Goal: Task Accomplishment & Management: Complete application form

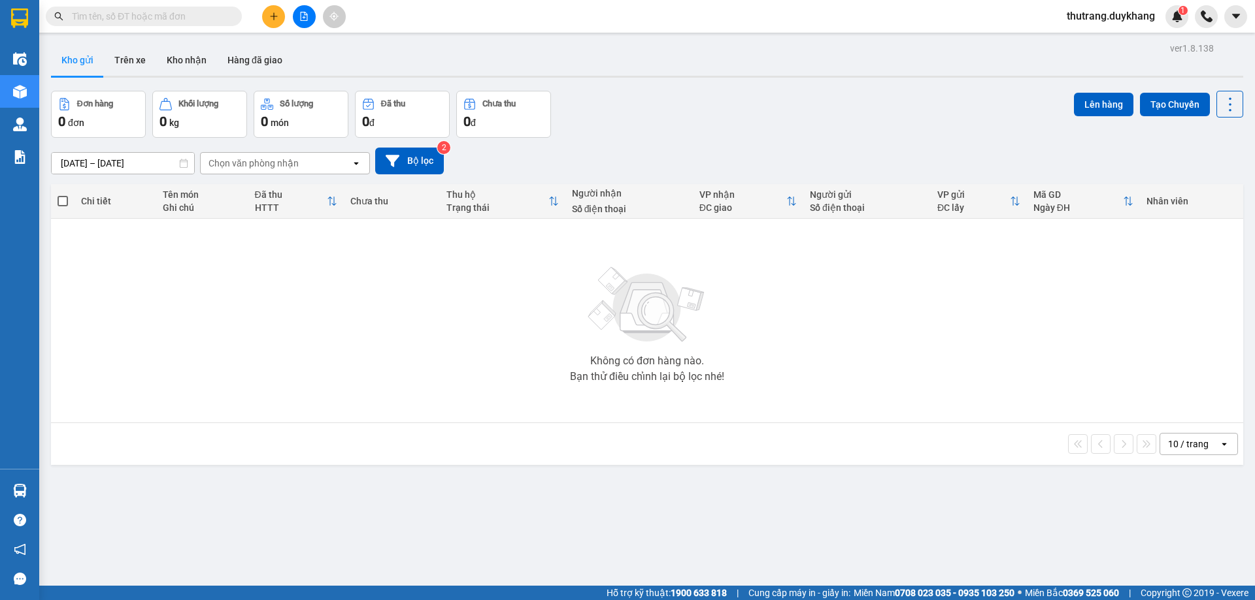
click at [286, 25] on div at bounding box center [304, 16] width 98 height 23
click at [274, 18] on icon "plus" at bounding box center [273, 16] width 9 height 9
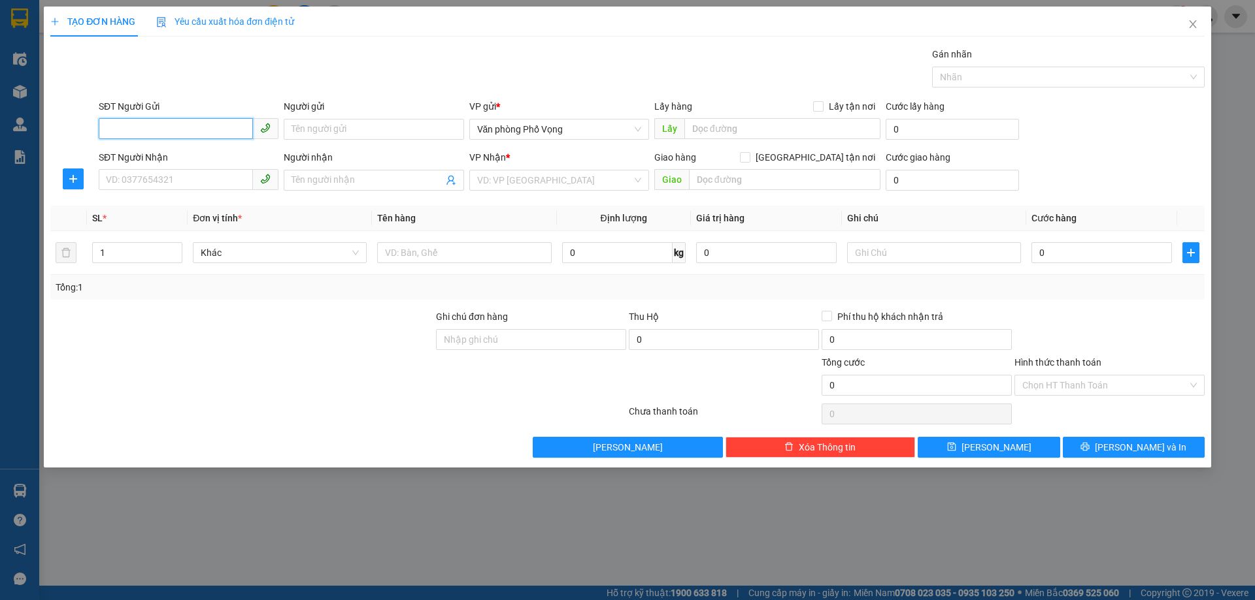
click at [218, 133] on input "SĐT Người Gửi" at bounding box center [176, 128] width 154 height 21
type input "0988818698"
click at [197, 174] on input "SĐT Người Nhận" at bounding box center [176, 179] width 154 height 21
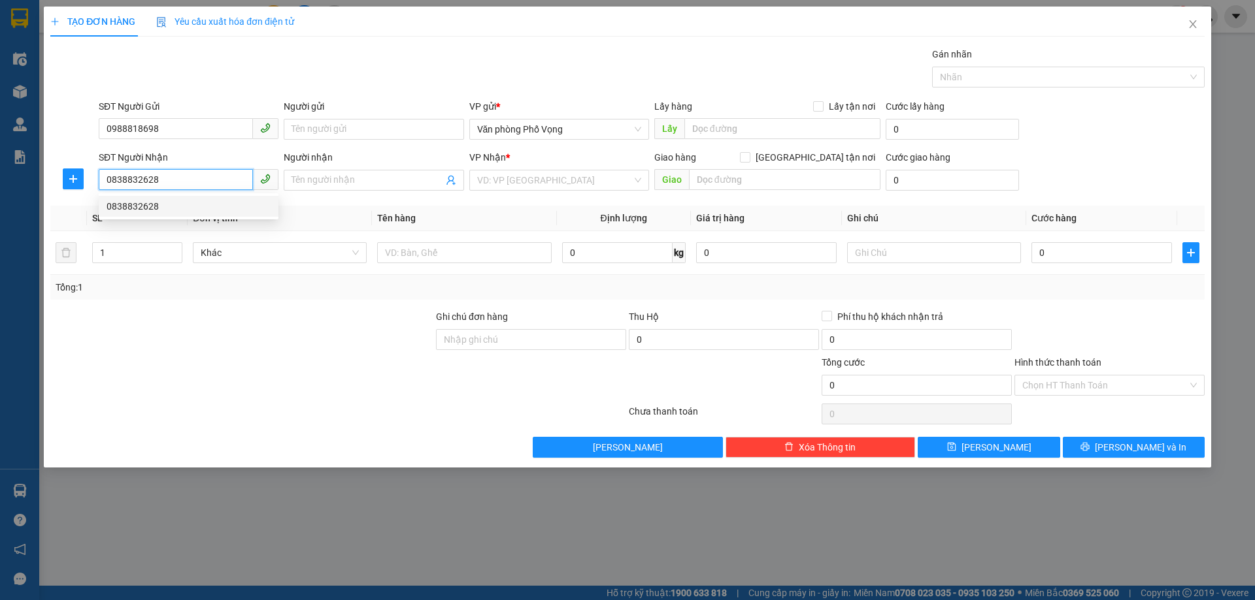
click at [210, 206] on div "0838832628" at bounding box center [189, 206] width 164 height 14
type input "0838832628"
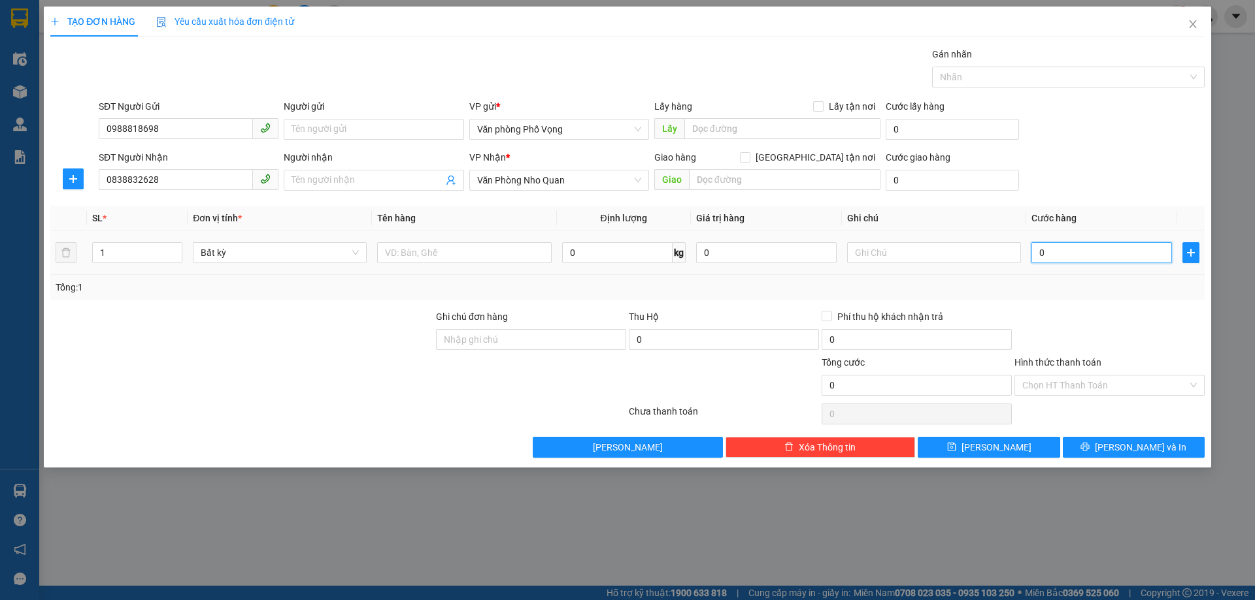
click at [1079, 259] on input "0" at bounding box center [1101, 252] width 140 height 21
type input "3"
type input "30"
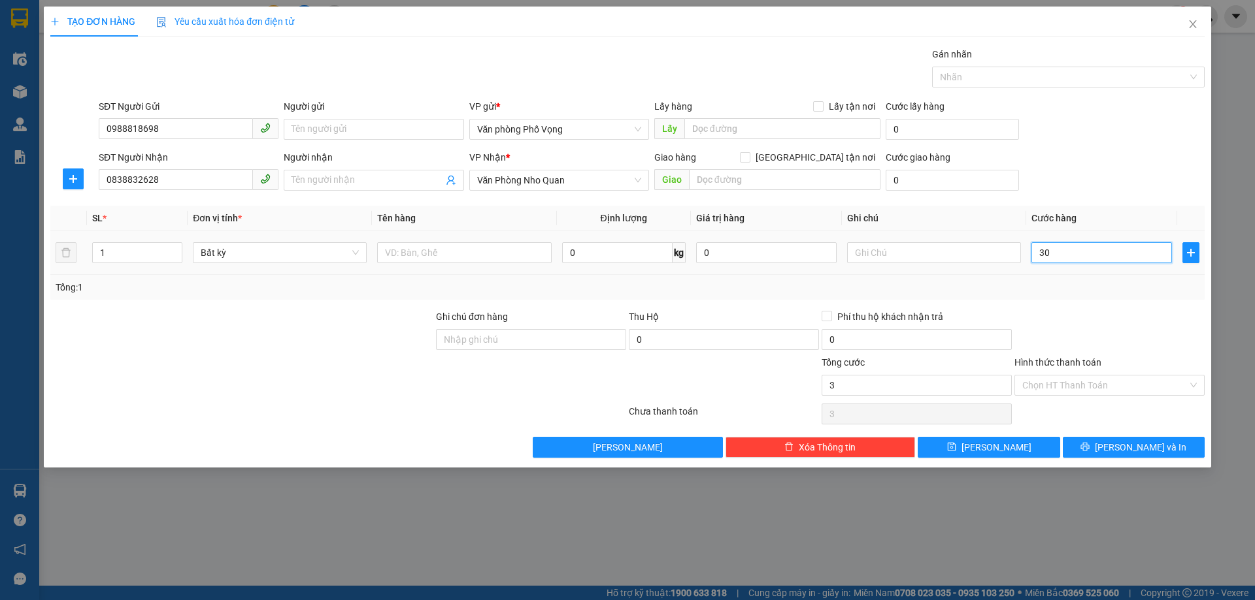
type input "30"
type input "300"
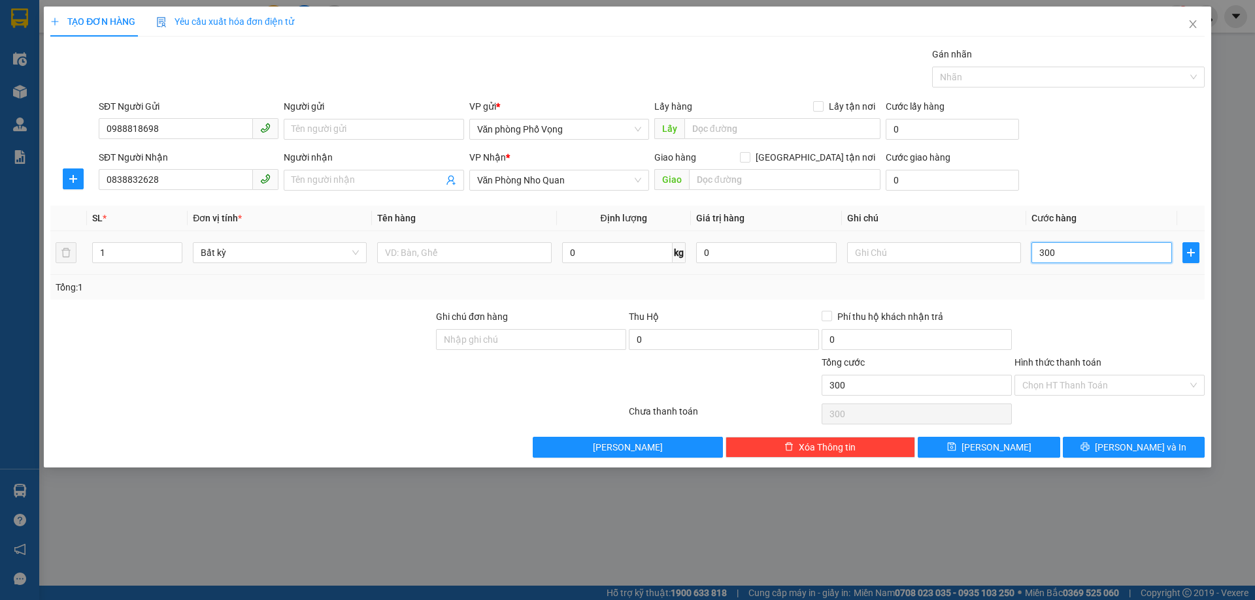
type input "3.000"
type input "30.000"
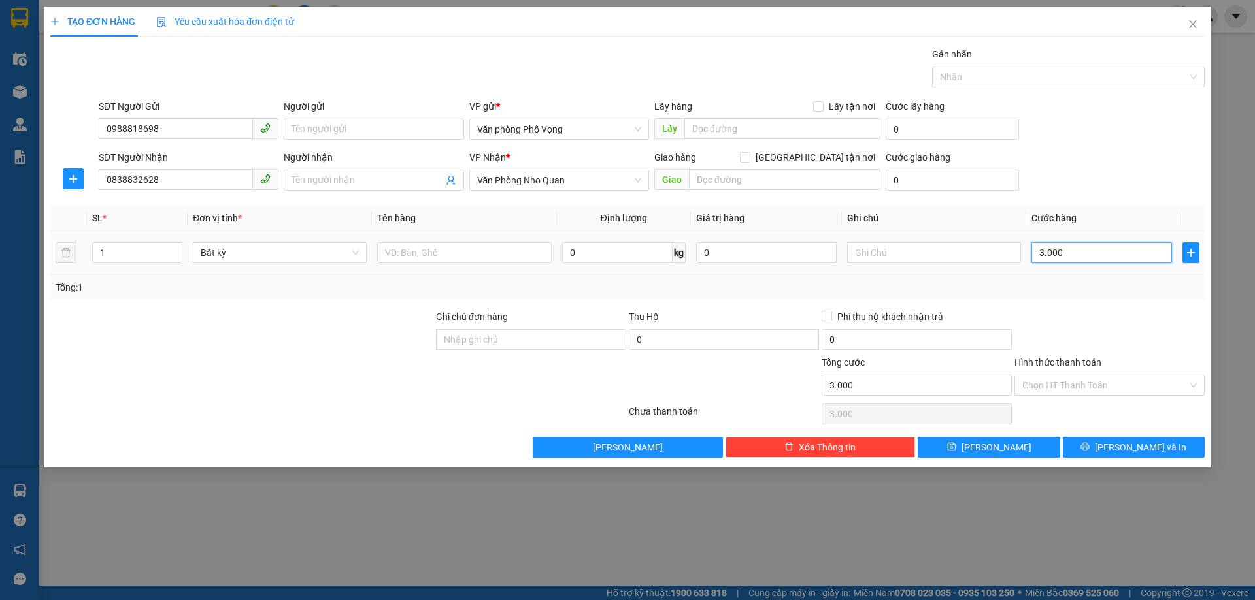
type input "30.000"
click at [1031, 443] on button "[PERSON_NAME]" at bounding box center [988, 447] width 142 height 21
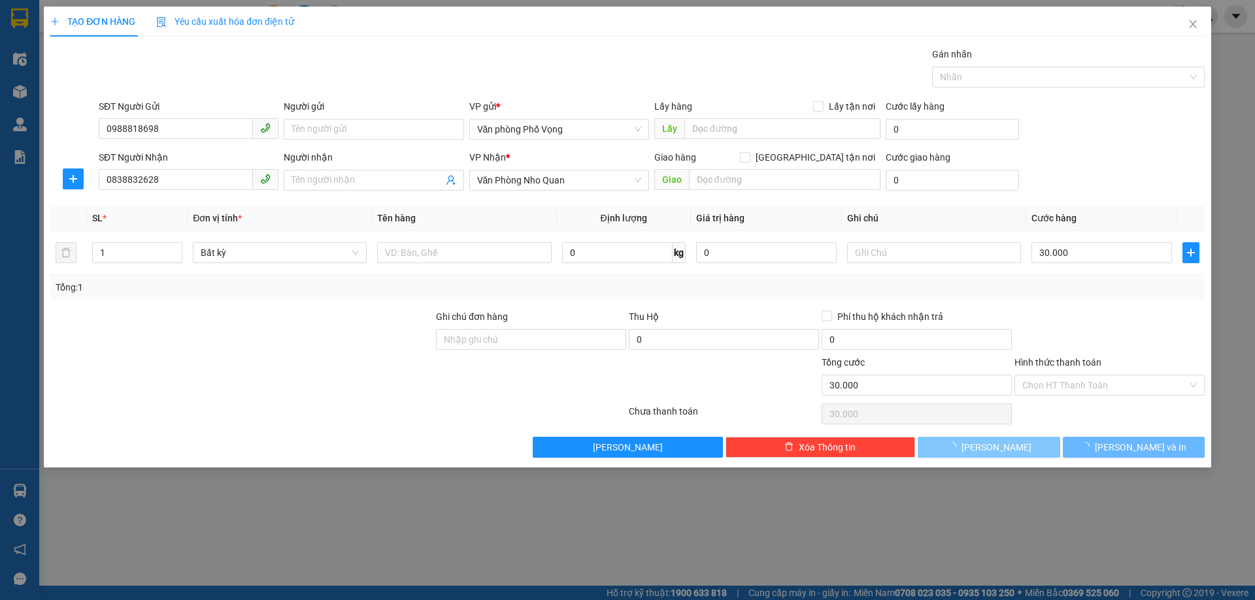
type input "0"
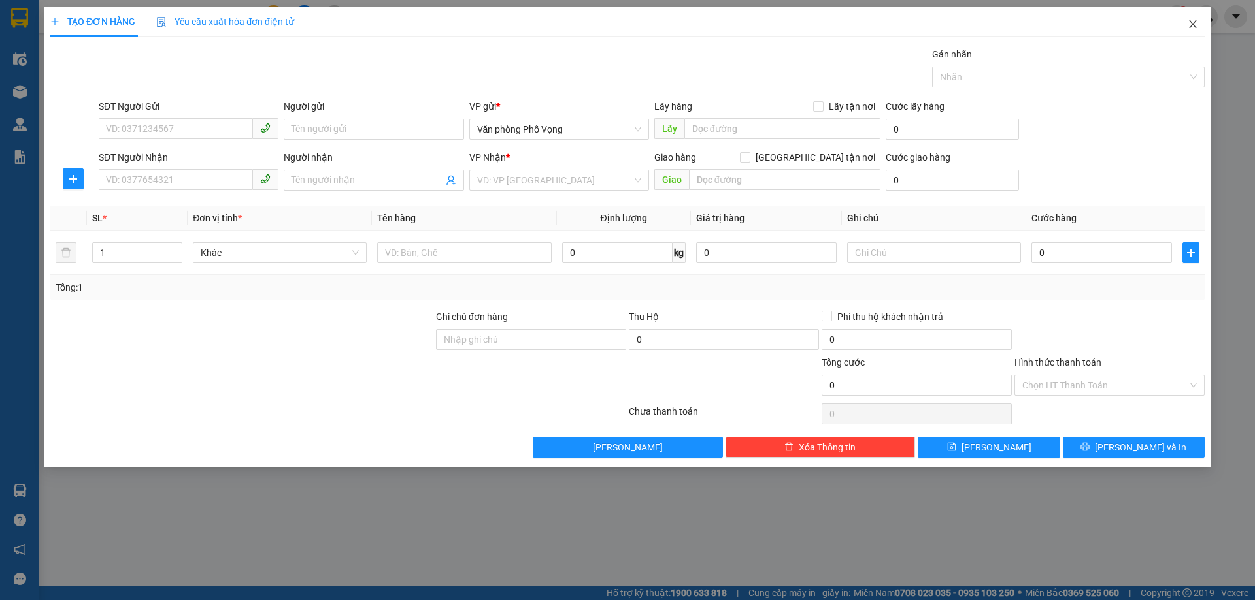
click at [1197, 22] on icon "close" at bounding box center [1192, 24] width 10 height 10
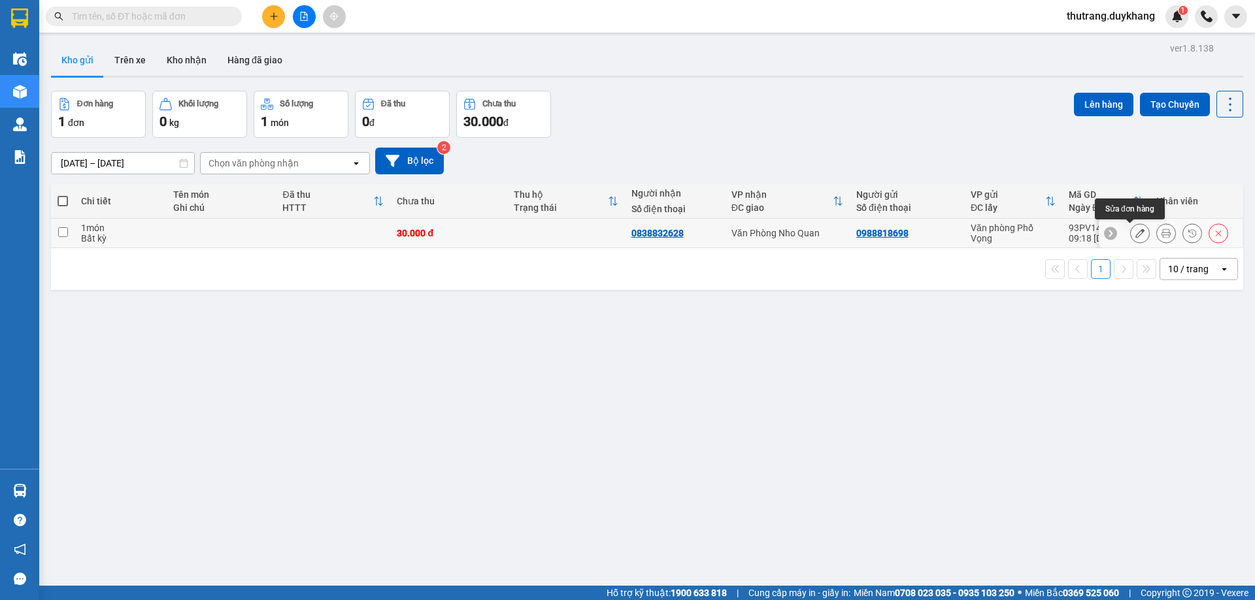
drag, startPoint x: 1135, startPoint y: 233, endPoint x: 1164, endPoint y: 234, distance: 28.8
click at [1164, 234] on div at bounding box center [1179, 233] width 98 height 20
click at [1164, 234] on button at bounding box center [1166, 233] width 18 height 23
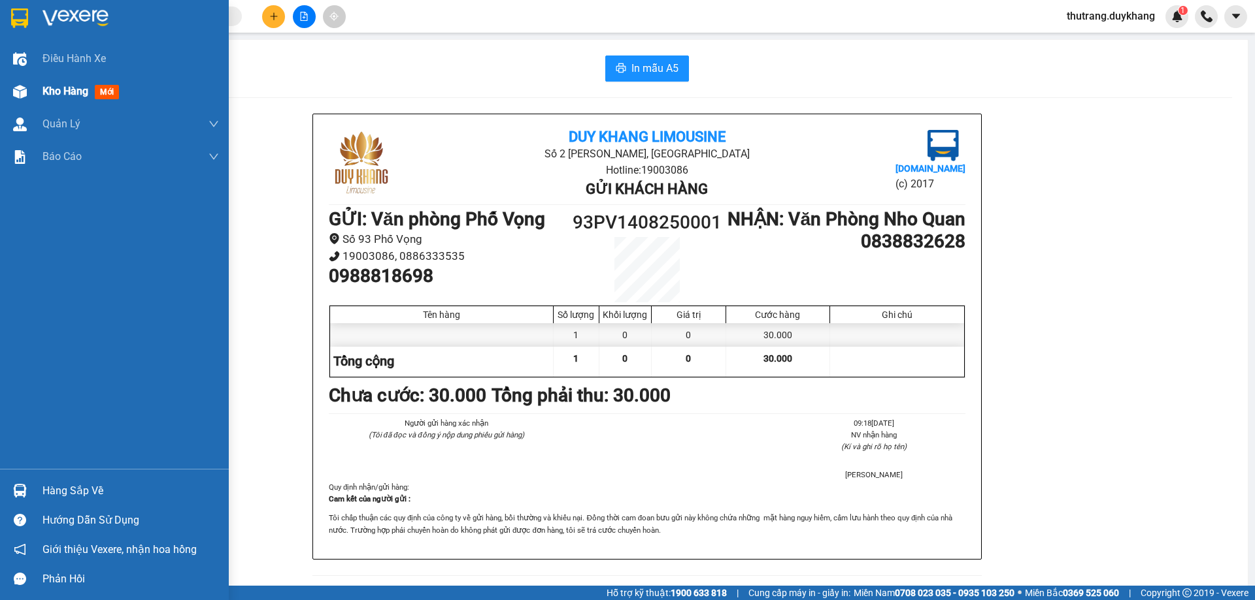
click at [35, 93] on div "Kho hàng mới" at bounding box center [114, 91] width 229 height 33
